Goal: Task Accomplishment & Management: Manage account settings

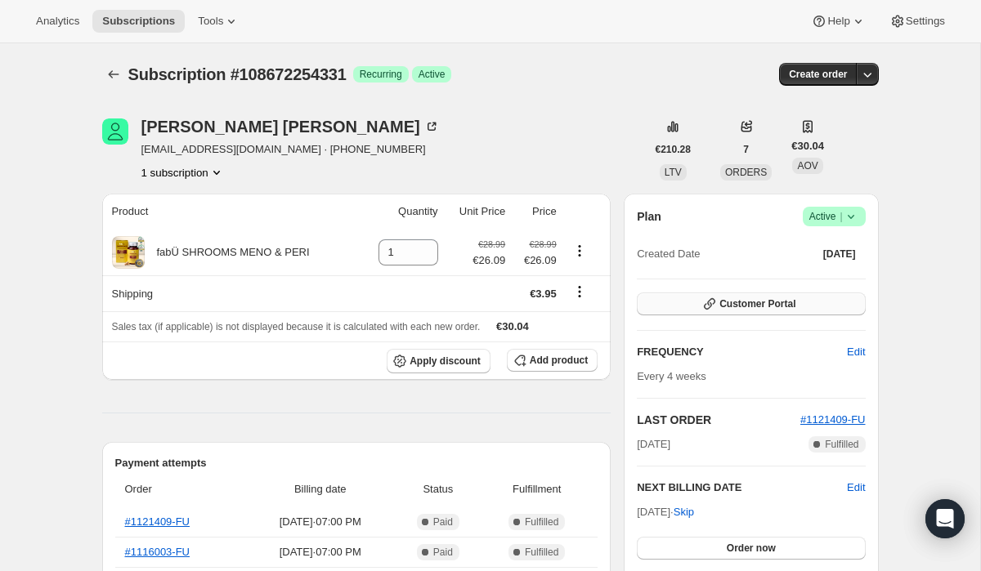
click at [752, 299] on span "Customer Portal" at bounding box center [757, 304] width 76 height 13
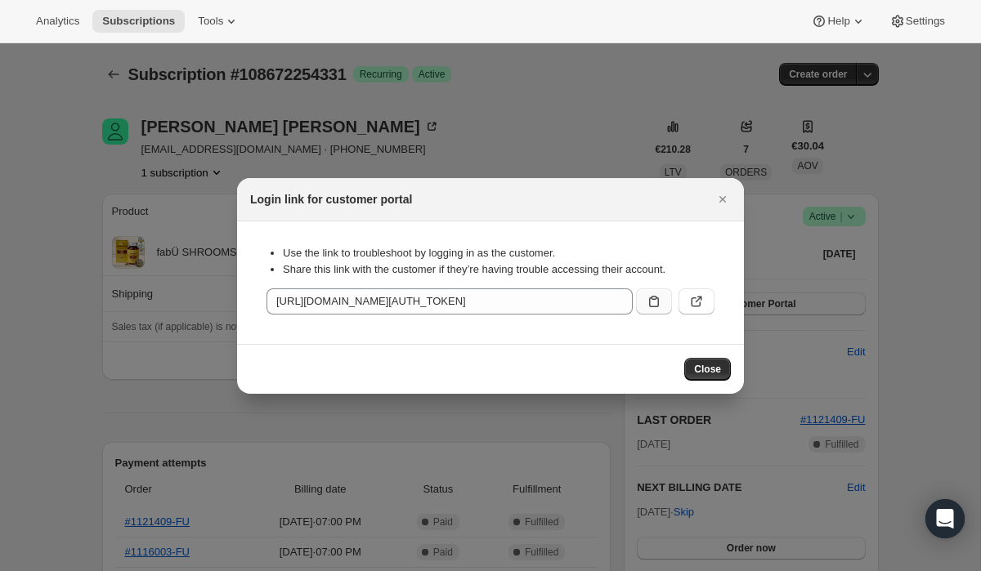
click at [645, 302] on button ":rc0:" at bounding box center [654, 302] width 36 height 26
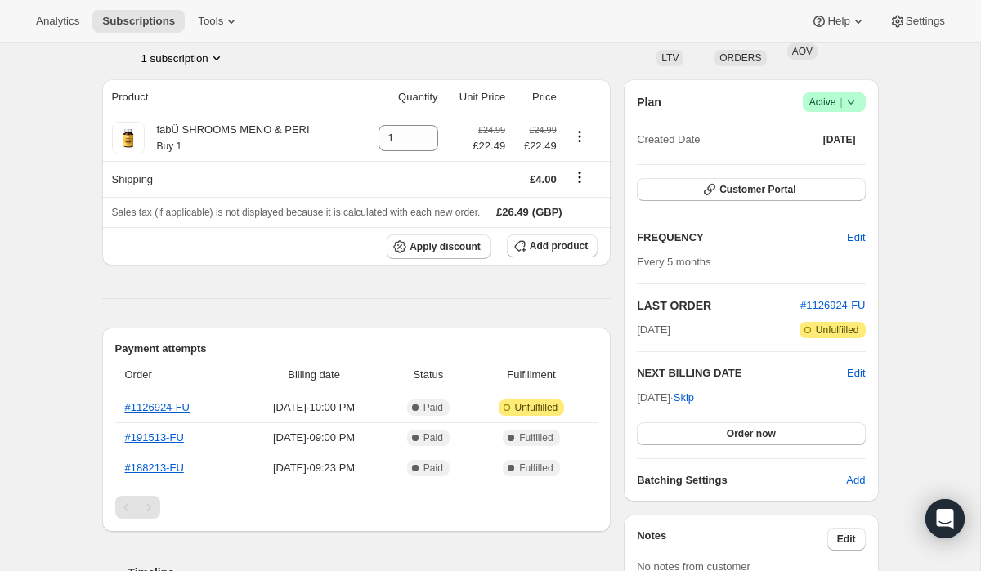
scroll to position [120, 0]
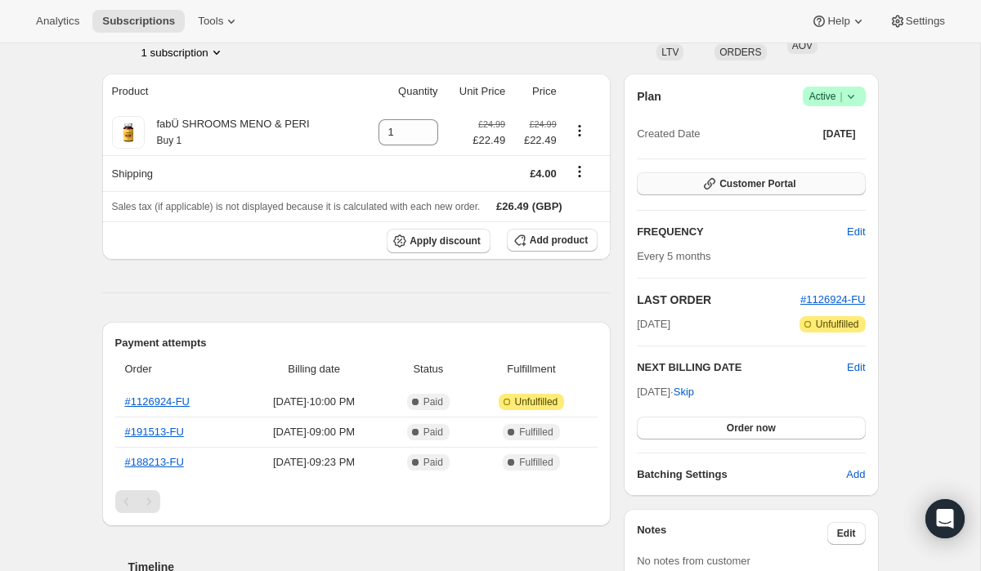
click at [686, 190] on button "Customer Portal" at bounding box center [751, 183] width 228 height 23
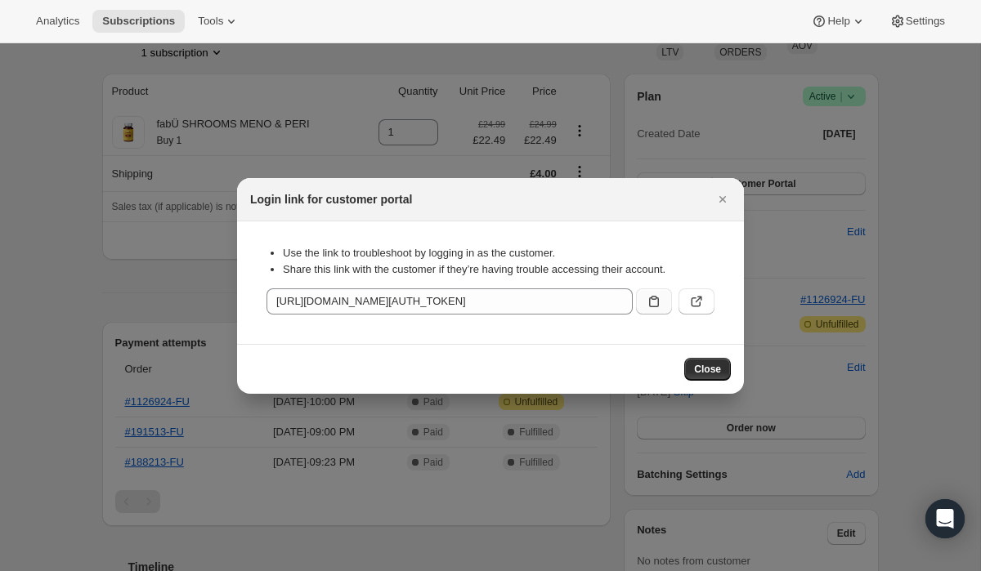
click at [646, 304] on icon ":rc0:" at bounding box center [654, 301] width 16 height 16
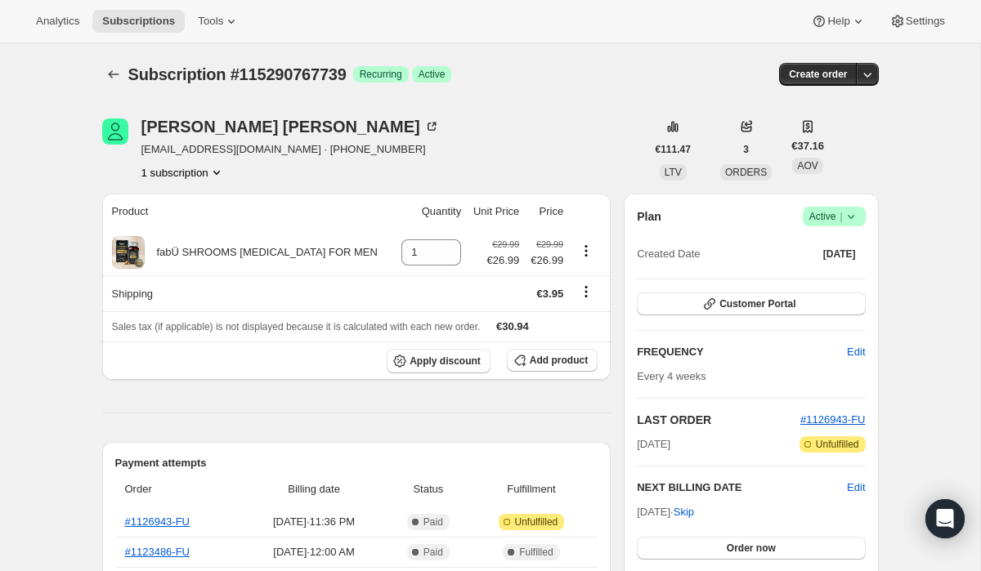
click at [200, 172] on button "1 subscription" at bounding box center [182, 172] width 83 height 16
click at [545, 121] on div "Louise Mullen loumullen79@gmail.com · +35314446536 1 subscription" at bounding box center [374, 150] width 544 height 62
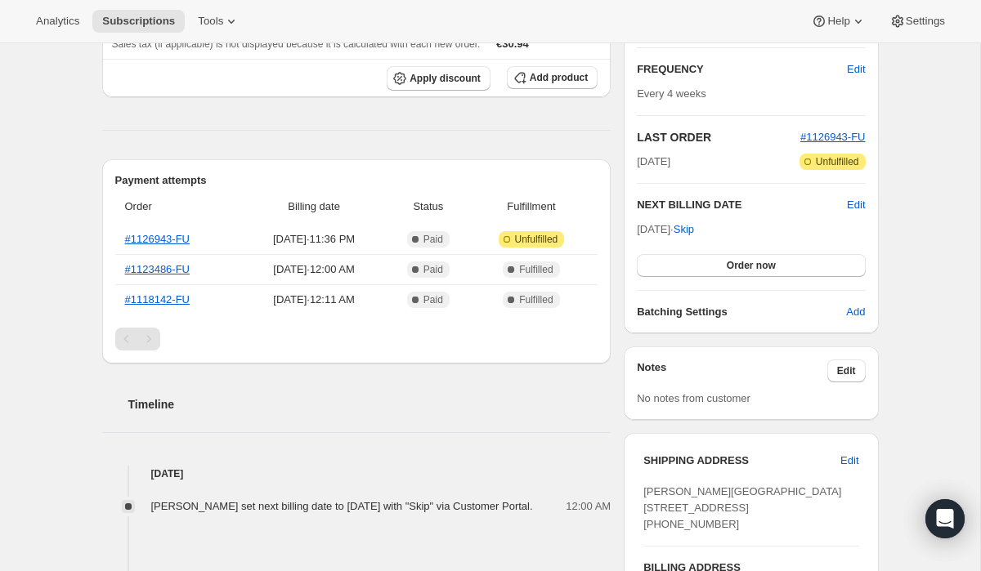
scroll to position [121, 0]
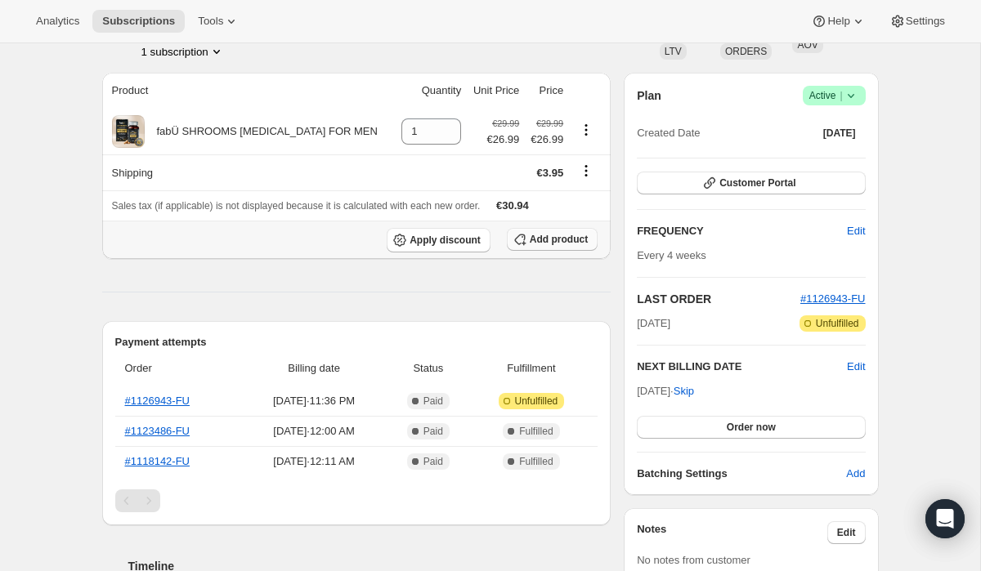
click at [553, 246] on span "Add product" at bounding box center [559, 239] width 58 height 13
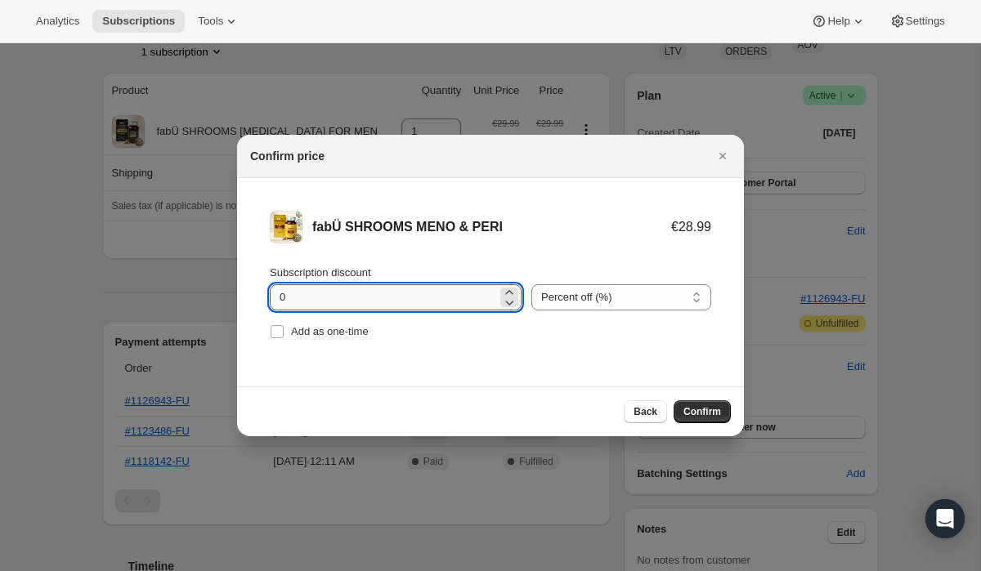
click at [280, 298] on input "0" at bounding box center [383, 297] width 227 height 26
type input "10"
click at [705, 413] on span "Confirm" at bounding box center [702, 411] width 38 height 13
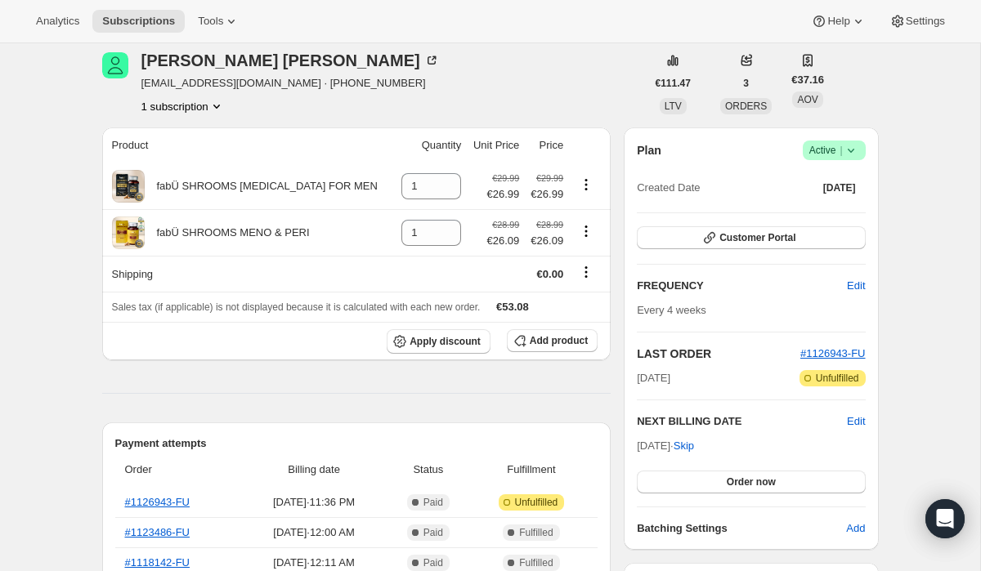
scroll to position [65, 0]
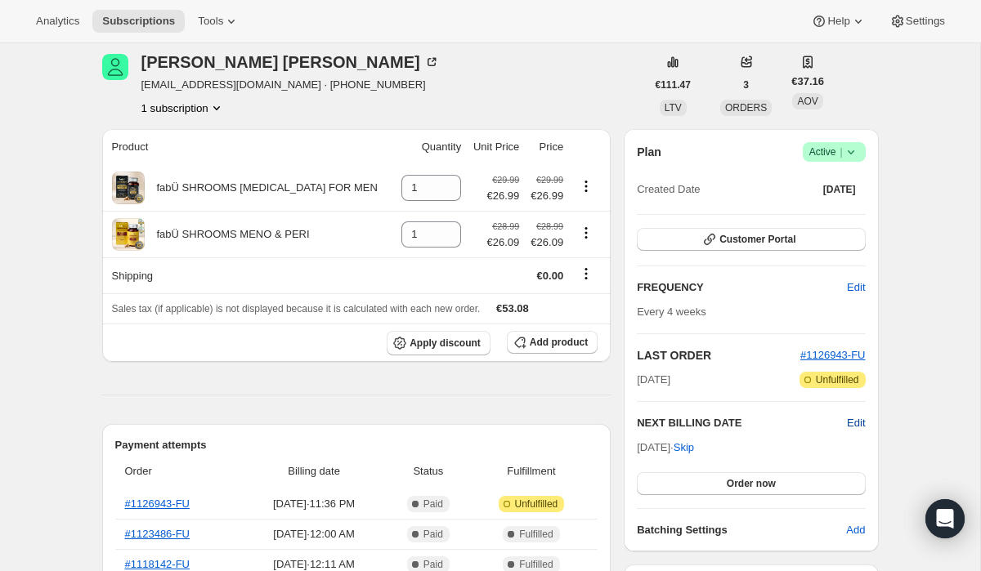
click at [862, 423] on span "Edit" at bounding box center [856, 423] width 18 height 16
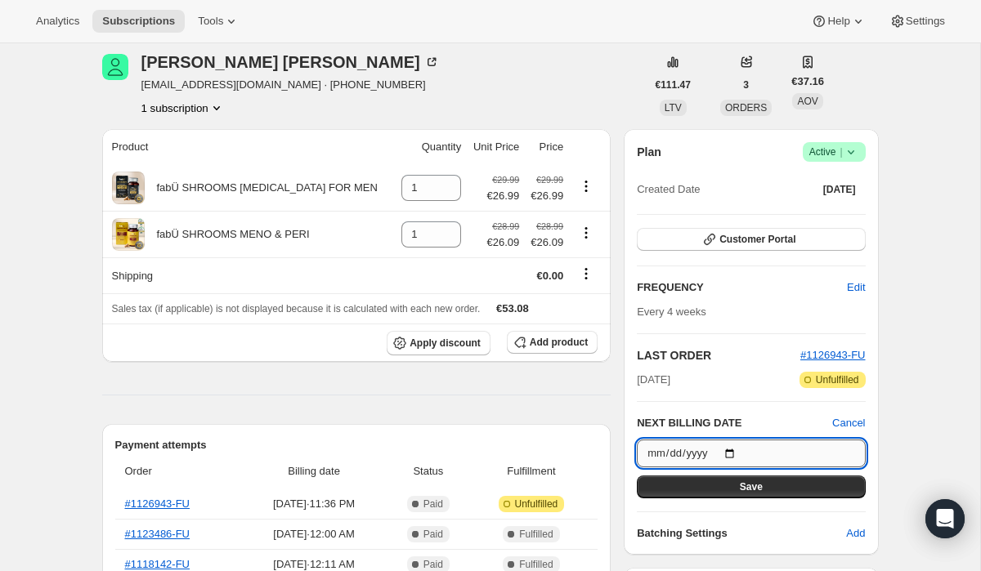
click at [732, 451] on input "2025-12-16" at bounding box center [751, 454] width 228 height 28
type input "2025-11-03"
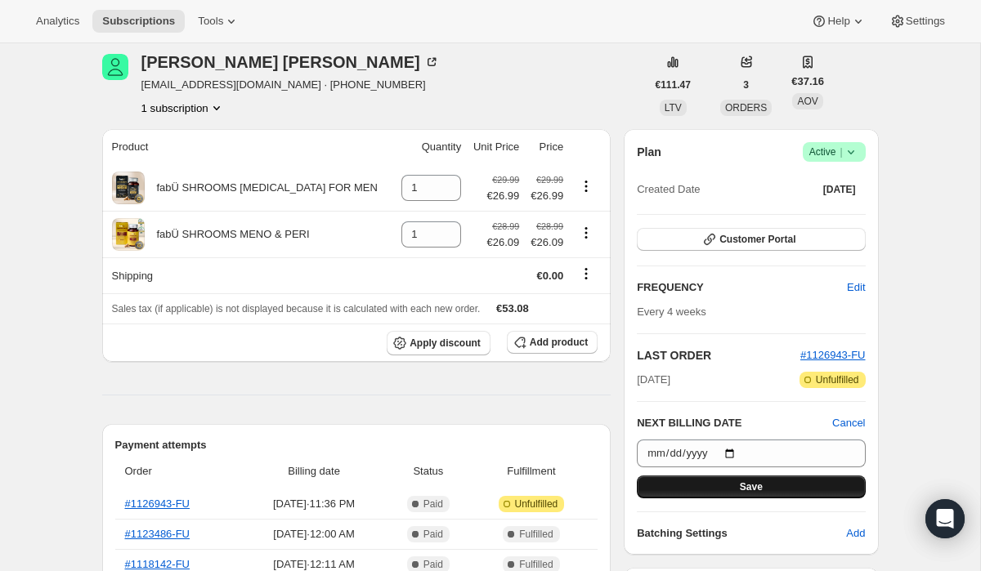
click at [774, 481] on button "Save" at bounding box center [751, 487] width 228 height 23
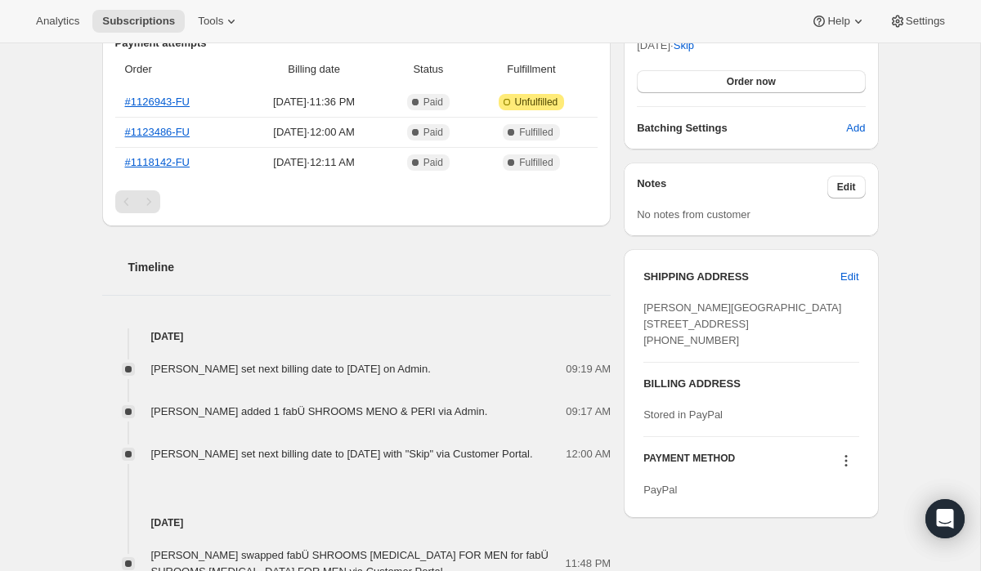
scroll to position [0, 0]
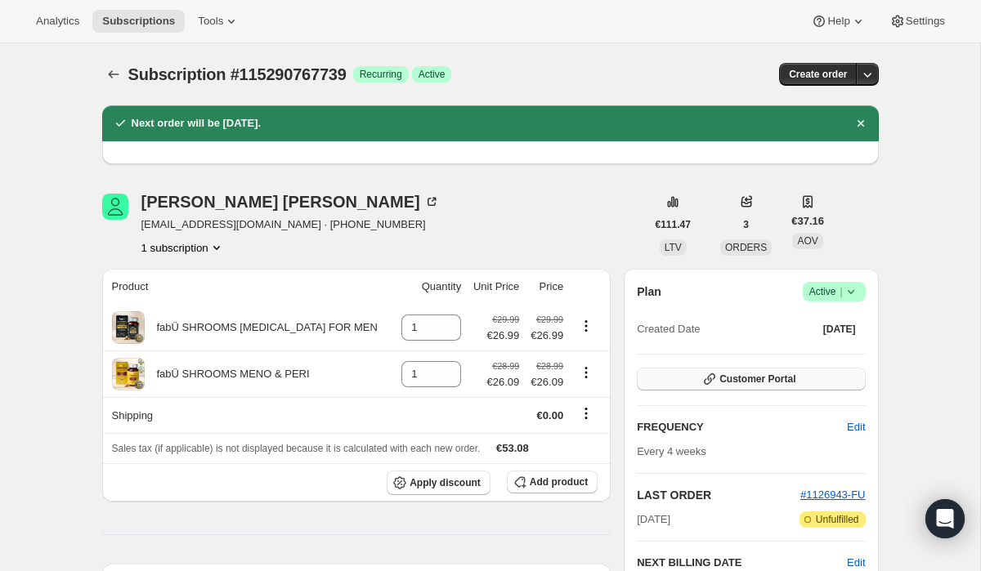
click at [778, 379] on span "Customer Portal" at bounding box center [757, 379] width 76 height 13
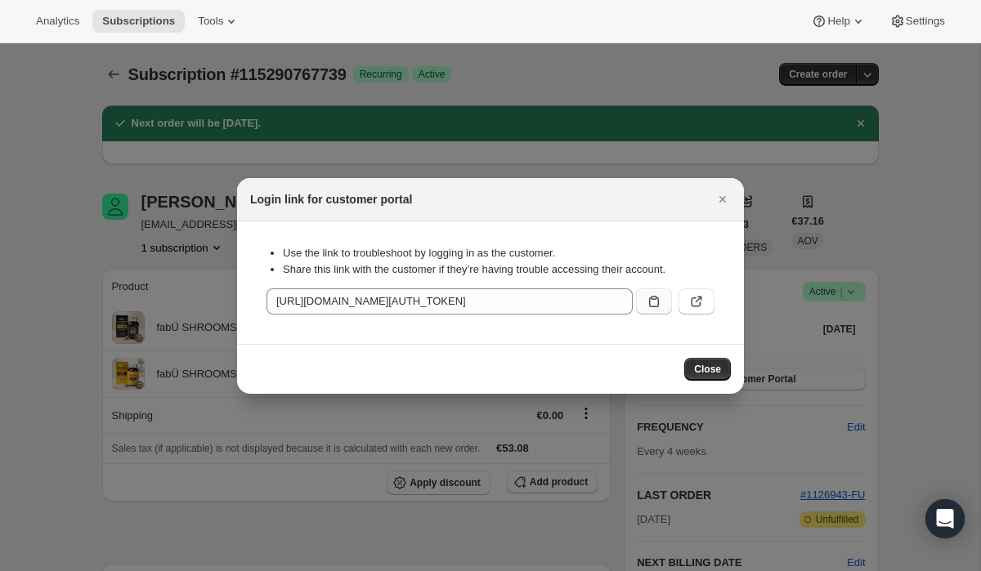
click at [648, 307] on icon ":ri2:" at bounding box center [654, 301] width 16 height 16
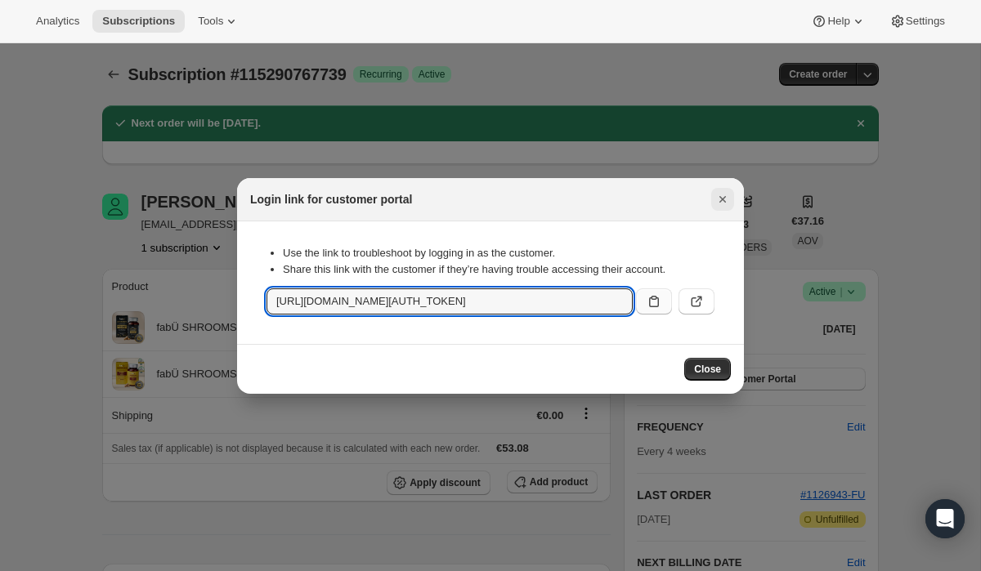
click at [723, 199] on icon "Close" at bounding box center [722, 199] width 16 height 16
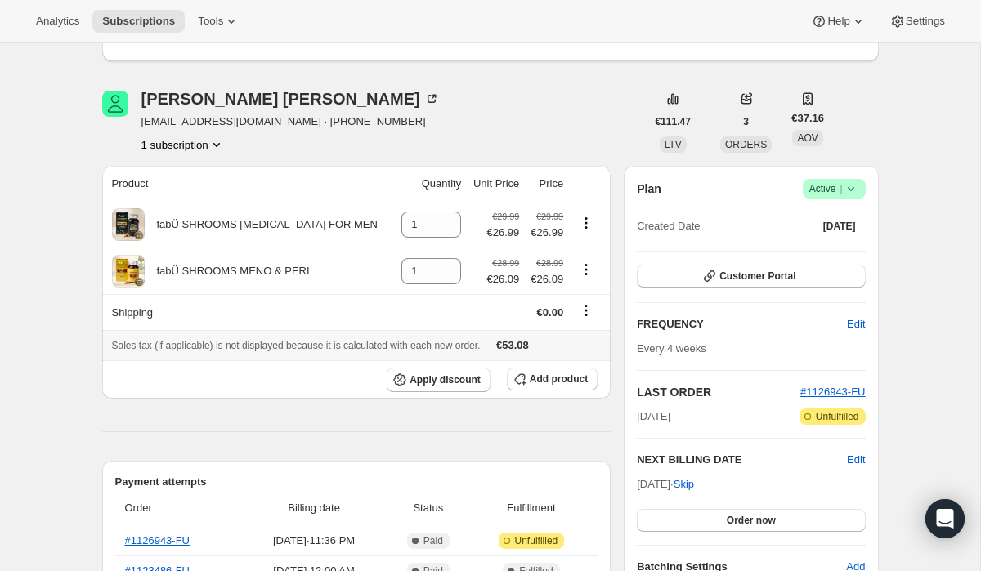
scroll to position [101, 0]
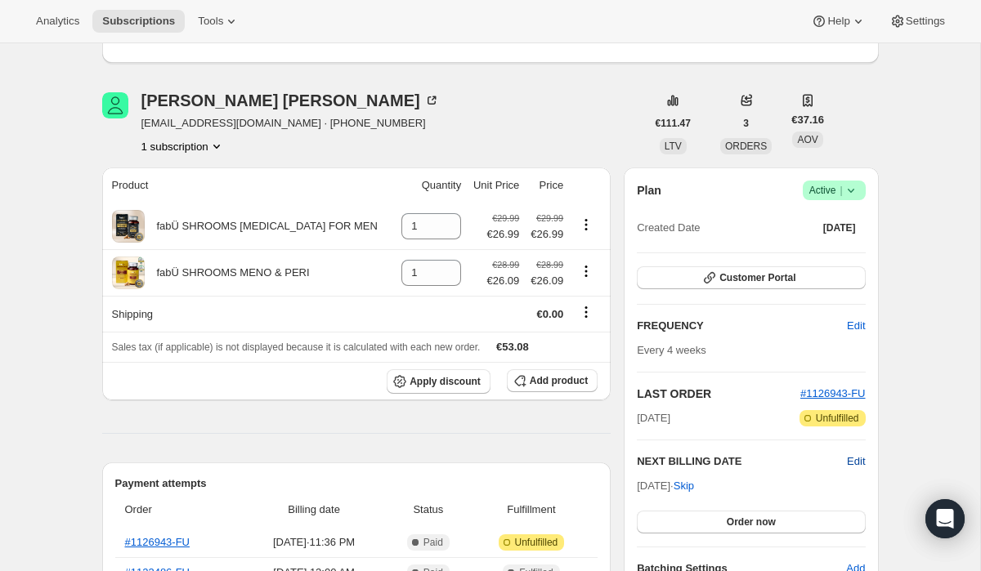
click at [849, 465] on span "Edit" at bounding box center [856, 462] width 18 height 16
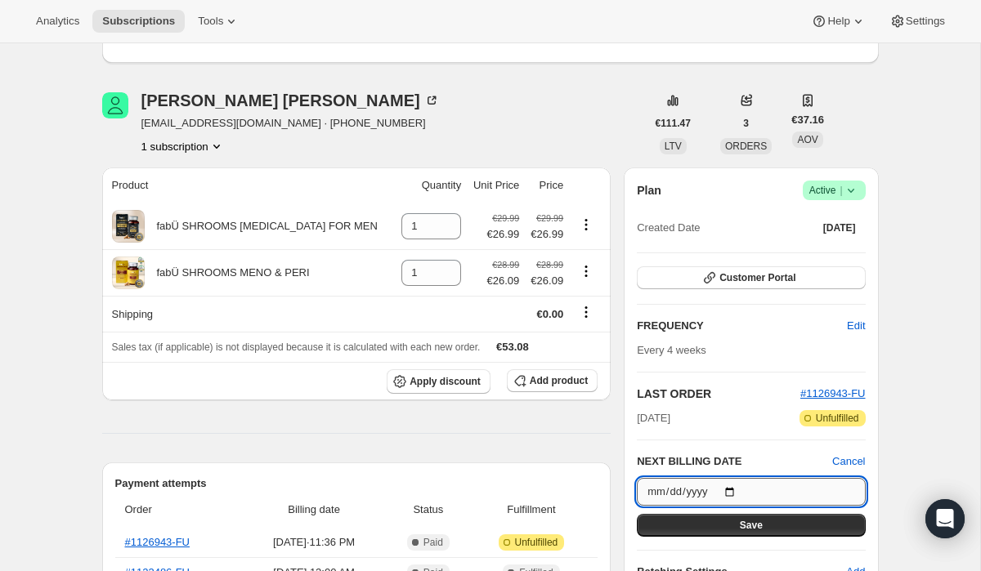
click at [739, 490] on input "2025-11-03" at bounding box center [751, 492] width 228 height 28
type input "2025-10-03"
click at [639, 150] on div "Louise Mullen loumullen79@gmail.com · +35314446536 1 subscription" at bounding box center [374, 123] width 544 height 62
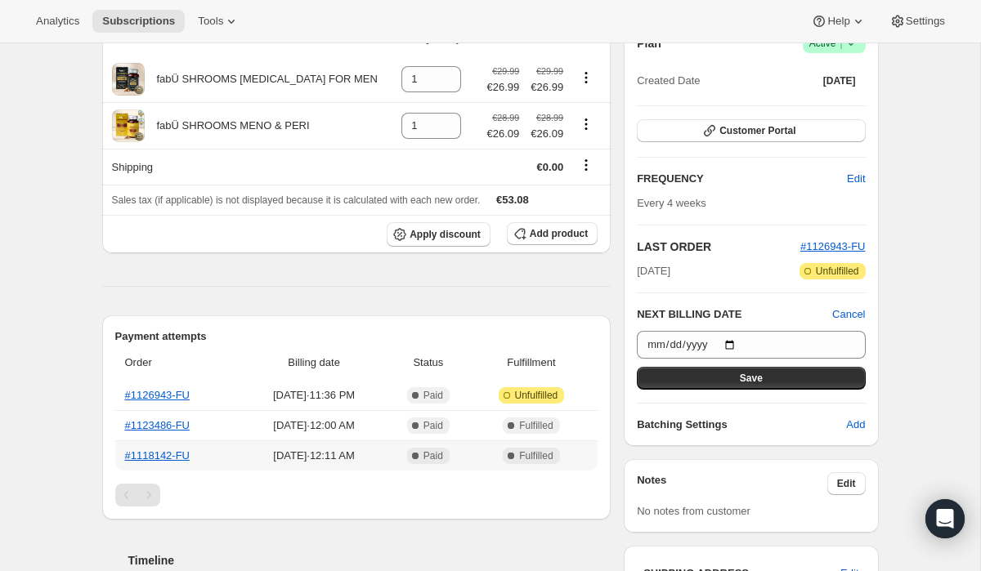
scroll to position [211, 0]
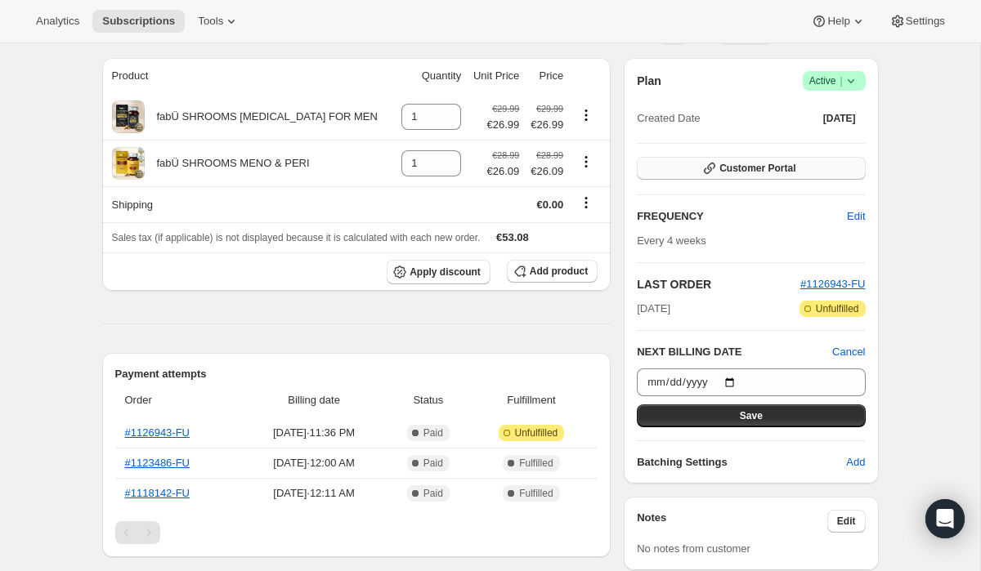
click at [730, 177] on button "Customer Portal" at bounding box center [751, 168] width 228 height 23
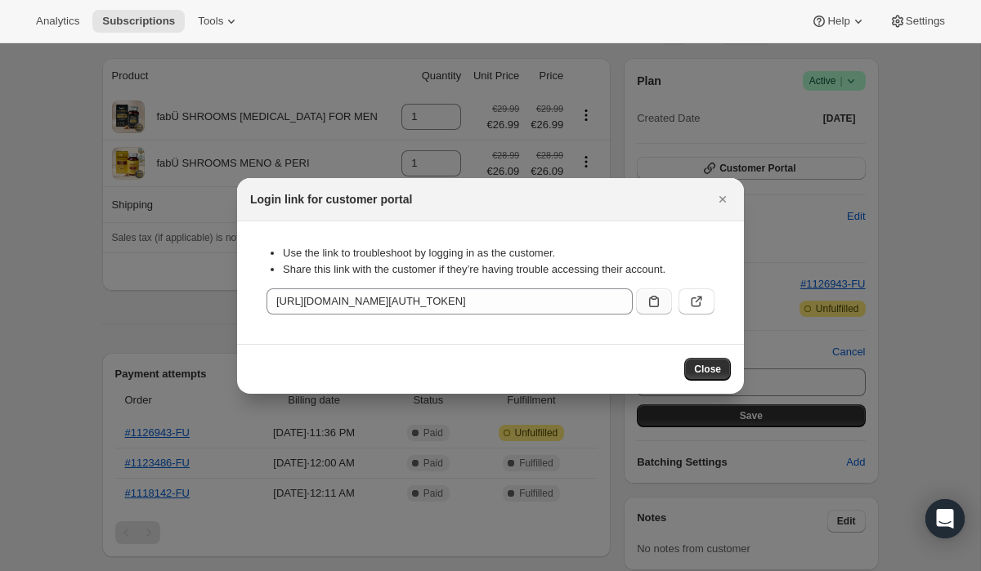
click at [652, 310] on button ":ri2:" at bounding box center [654, 302] width 36 height 26
click at [725, 200] on icon "Close" at bounding box center [722, 199] width 16 height 16
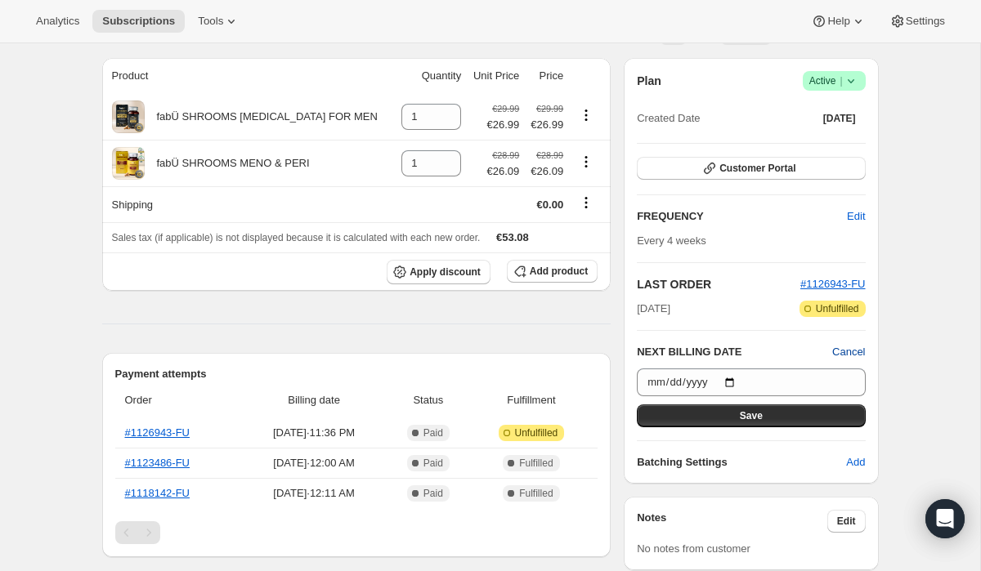
click at [854, 352] on span "Cancel" at bounding box center [848, 352] width 33 height 16
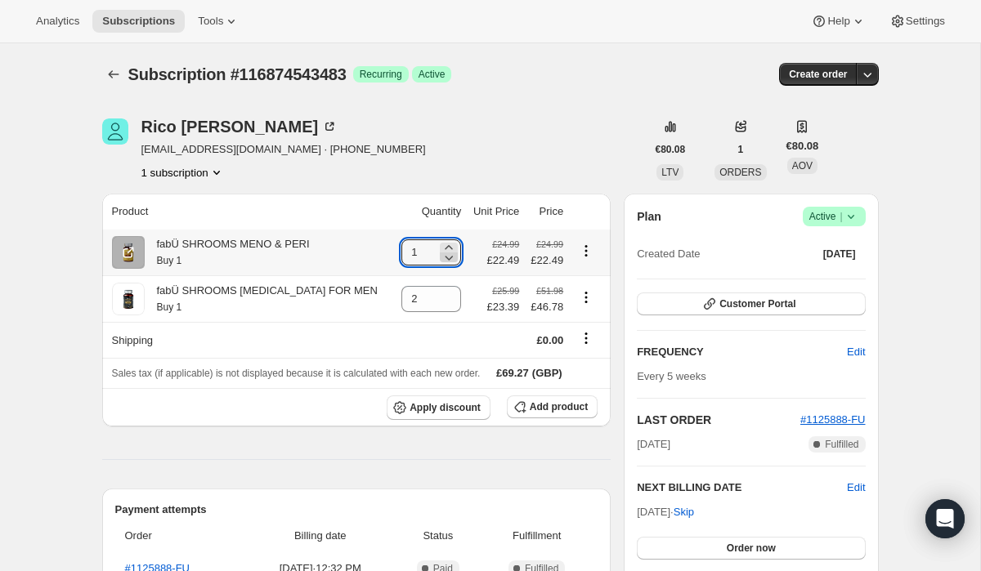
click at [441, 260] on icon at bounding box center [449, 257] width 16 height 16
type input "0"
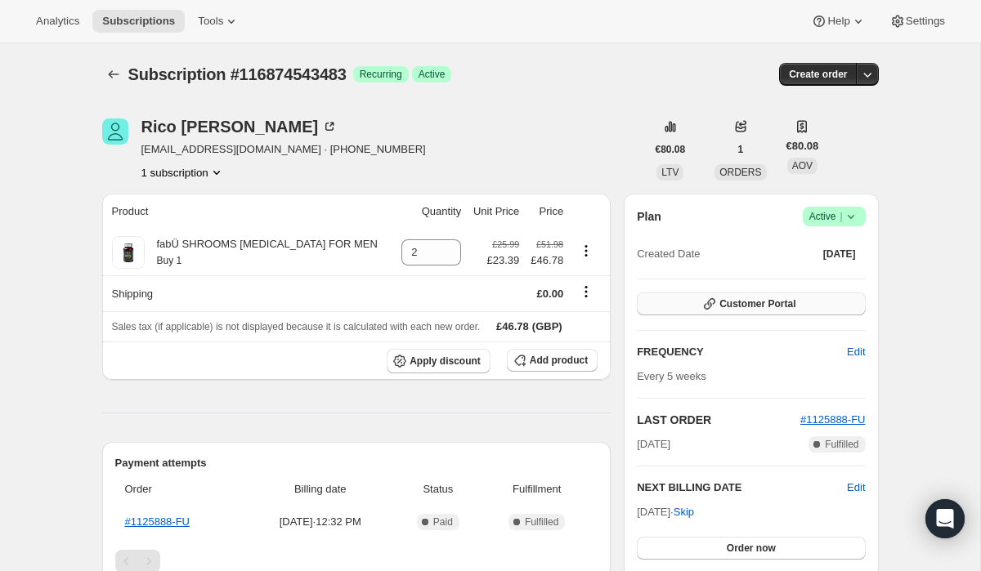
click at [702, 301] on icon "button" at bounding box center [709, 304] width 16 height 16
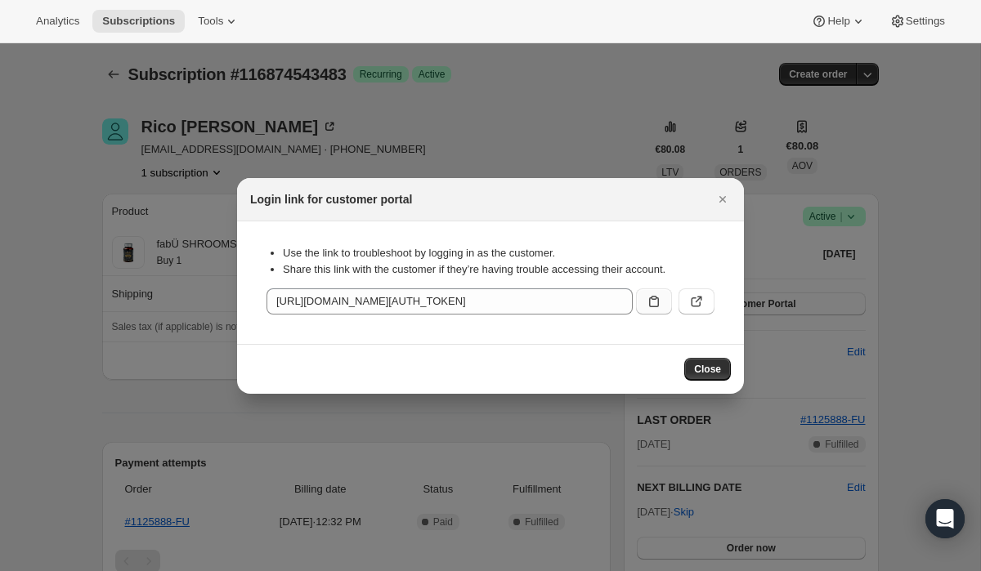
click at [647, 298] on icon ":res:" at bounding box center [654, 301] width 16 height 16
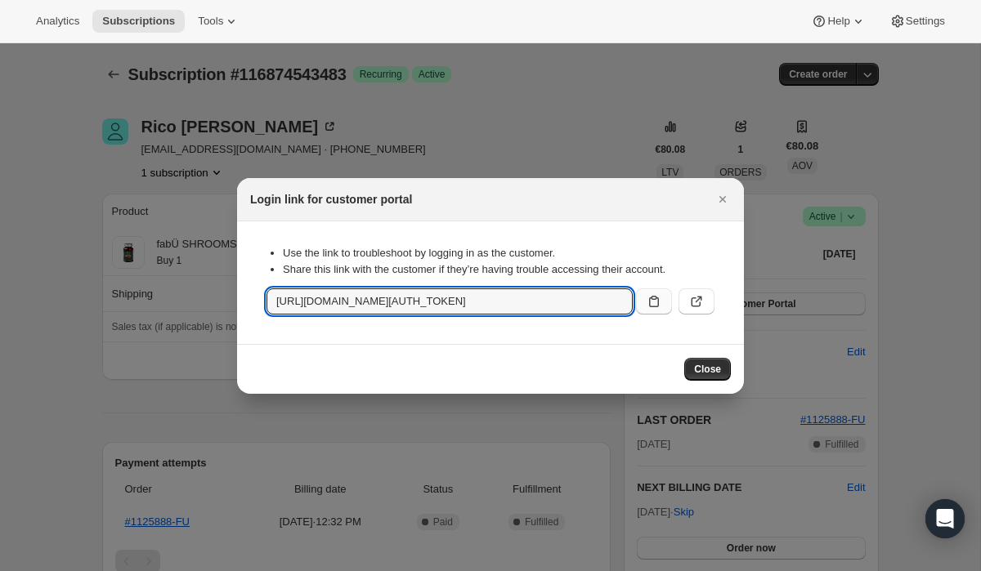
click at [653, 307] on icon ":res:" at bounding box center [654, 301] width 16 height 16
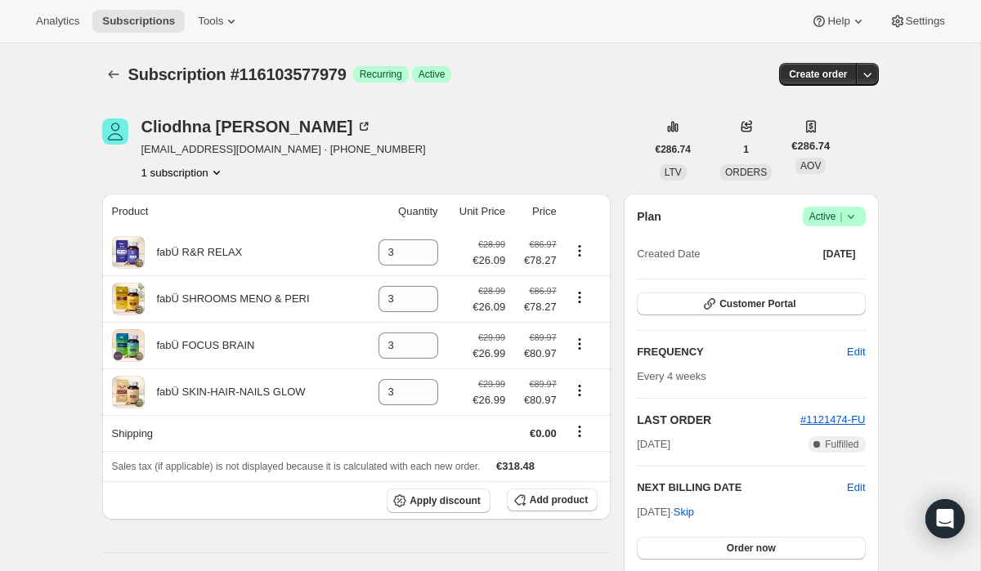
click at [845, 209] on icon at bounding box center [851, 216] width 16 height 16
click at [817, 242] on span "Pause subscription" at bounding box center [829, 249] width 92 height 16
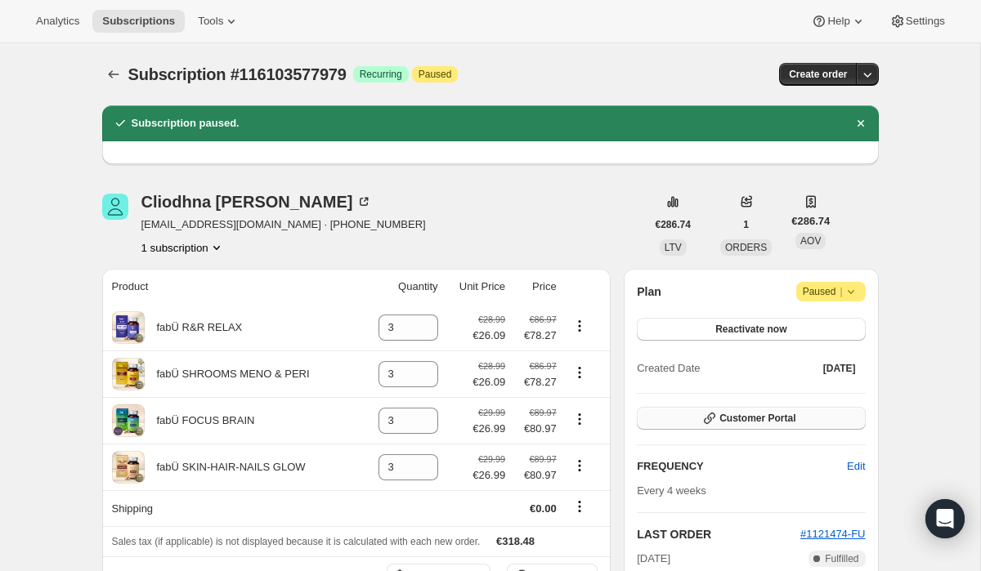
click at [763, 410] on button "Customer Portal" at bounding box center [751, 418] width 228 height 23
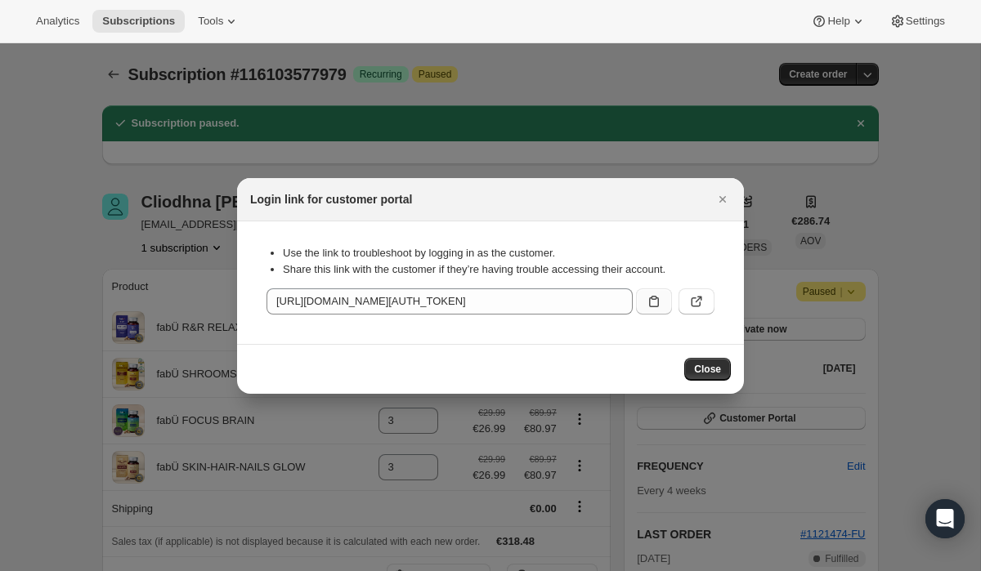
click at [647, 308] on icon ":rg2:" at bounding box center [654, 301] width 16 height 16
